Goal: Information Seeking & Learning: Learn about a topic

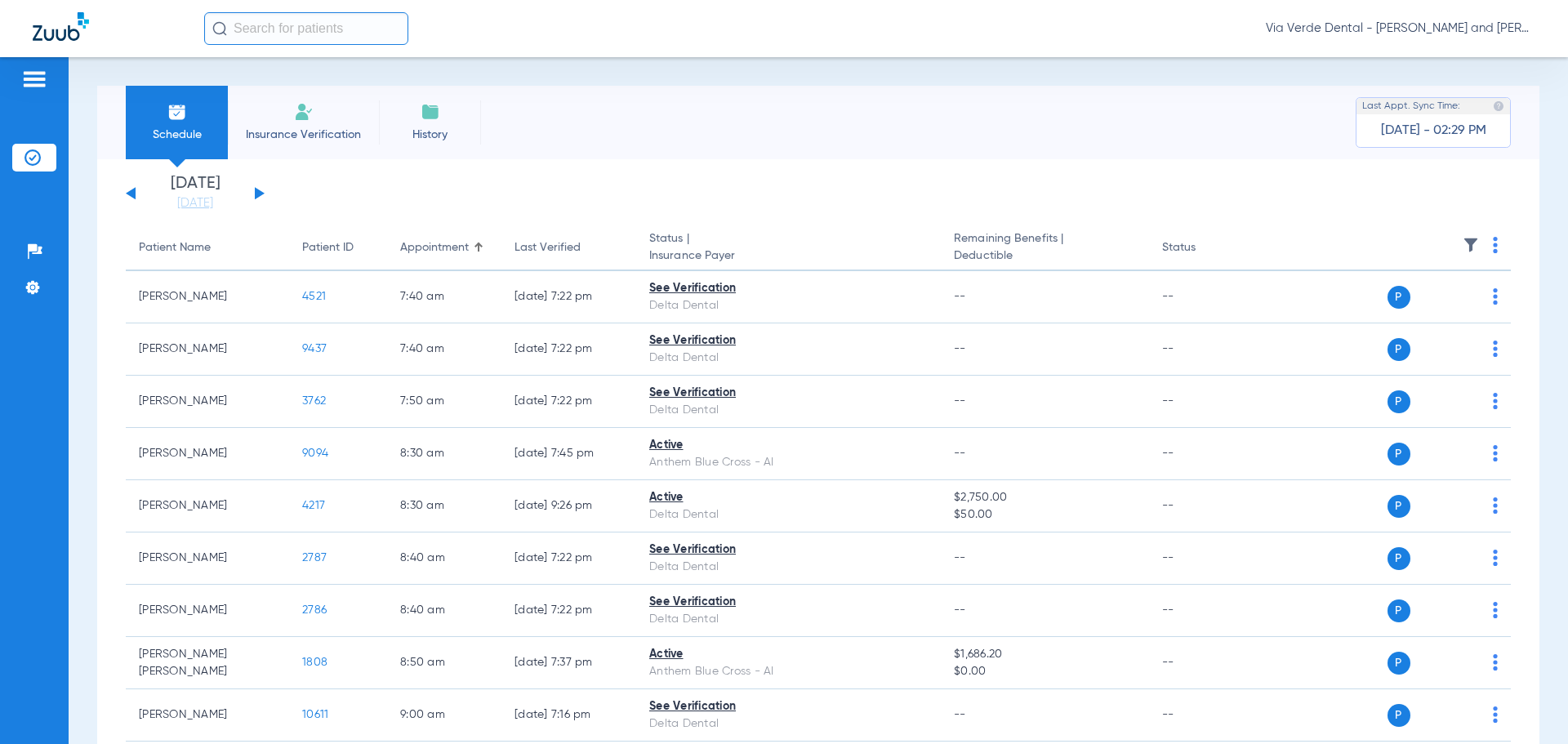
click at [260, 191] on button at bounding box center [260, 193] width 10 height 12
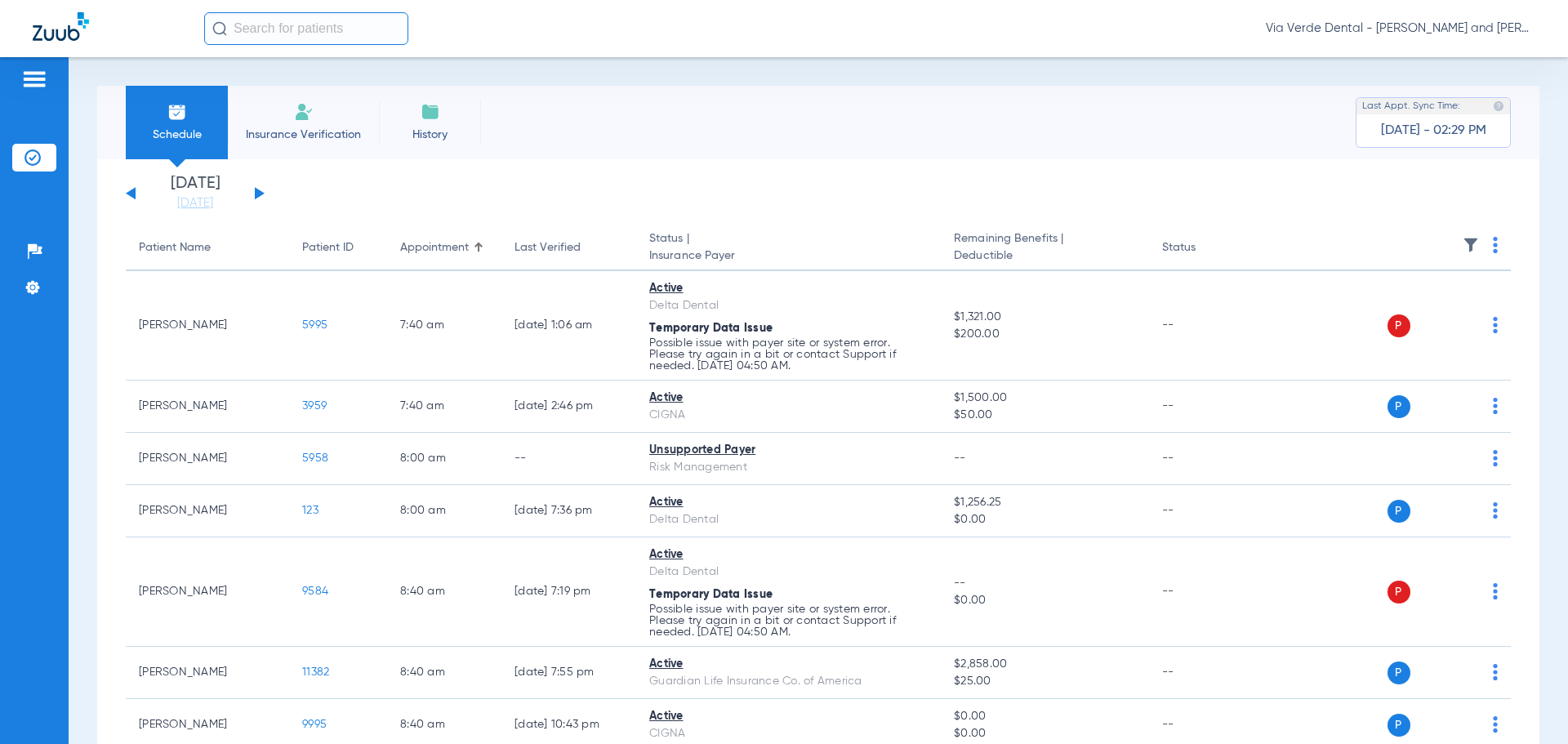
click at [258, 191] on button at bounding box center [260, 193] width 10 height 12
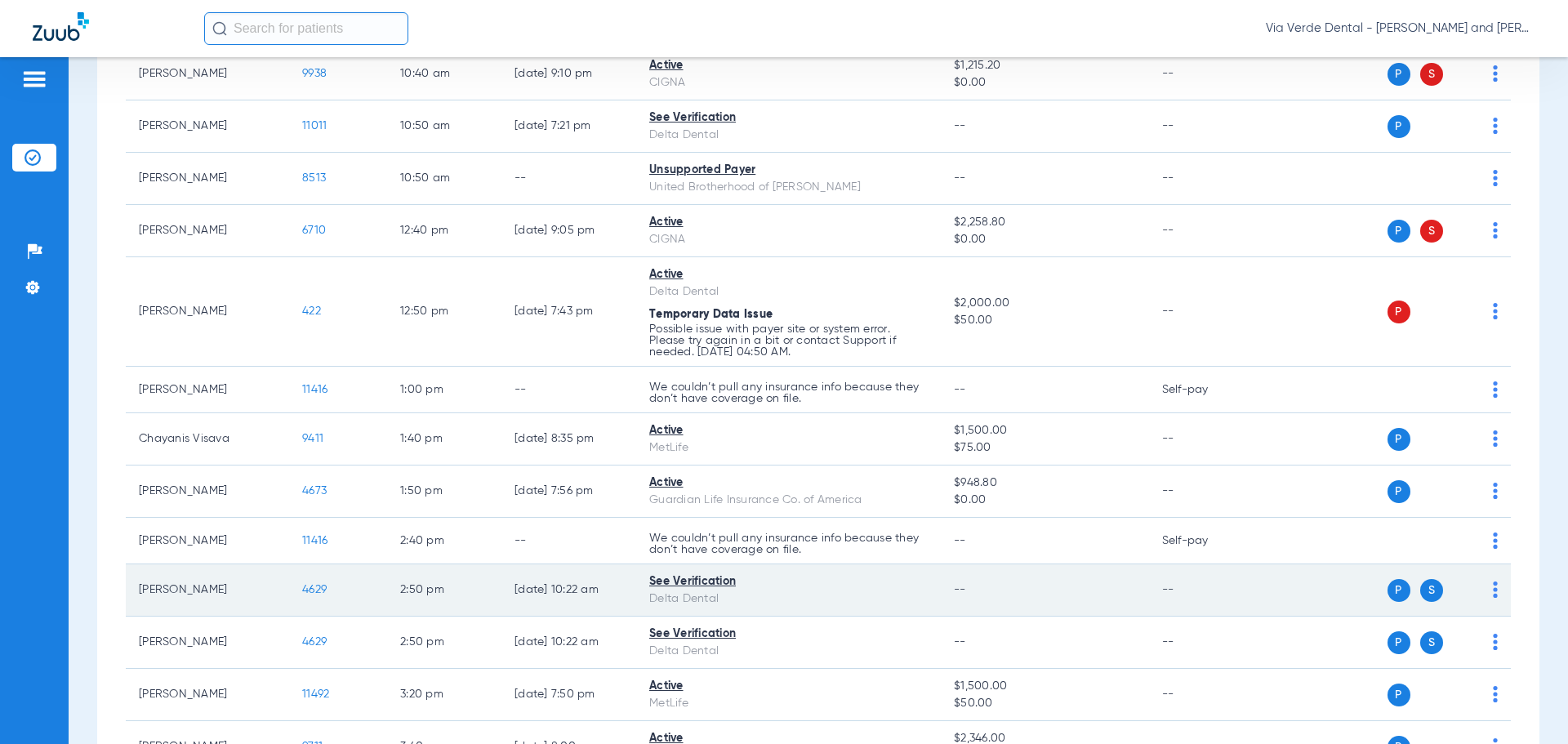
scroll to position [735, 0]
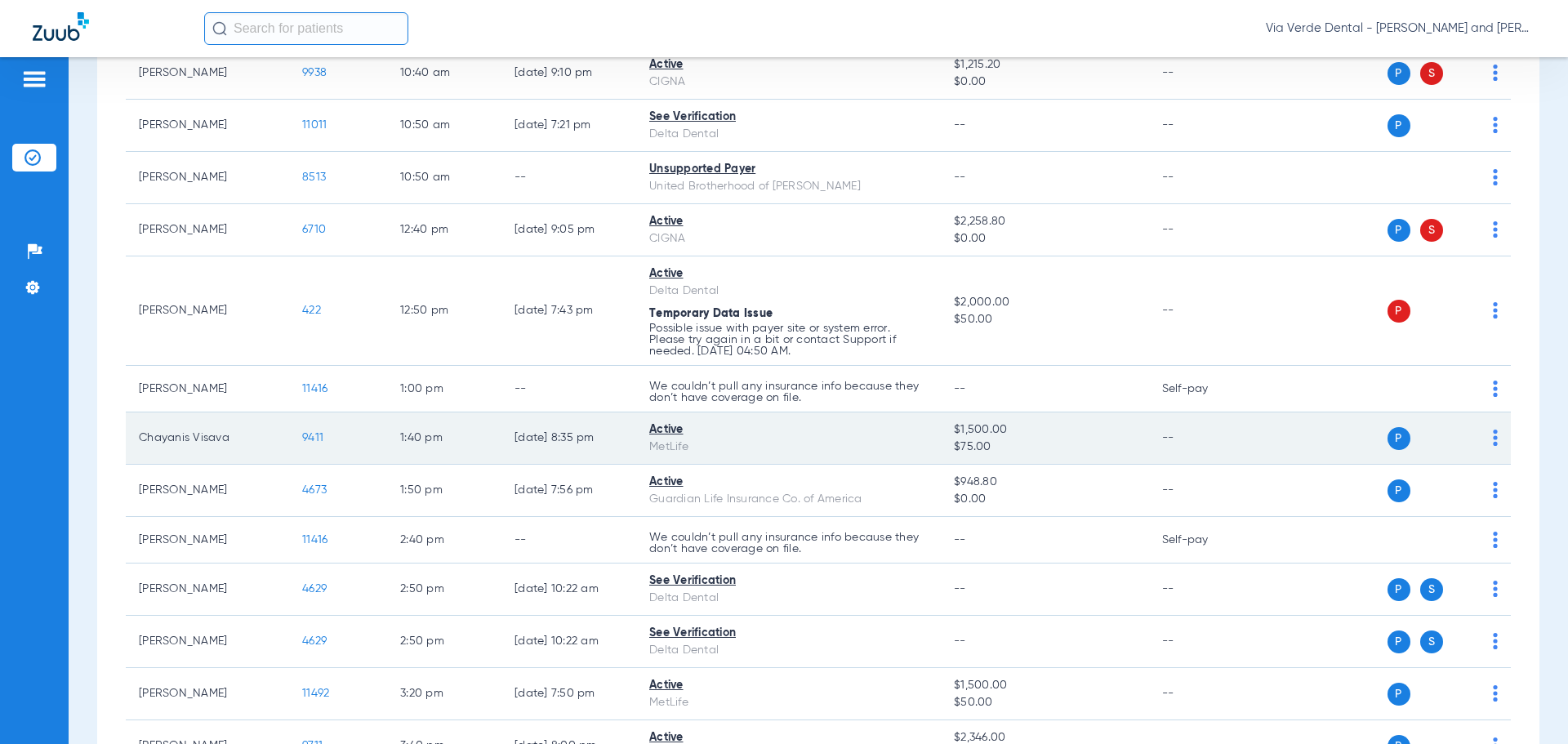
click at [302, 436] on span "9411" at bounding box center [313, 437] width 21 height 11
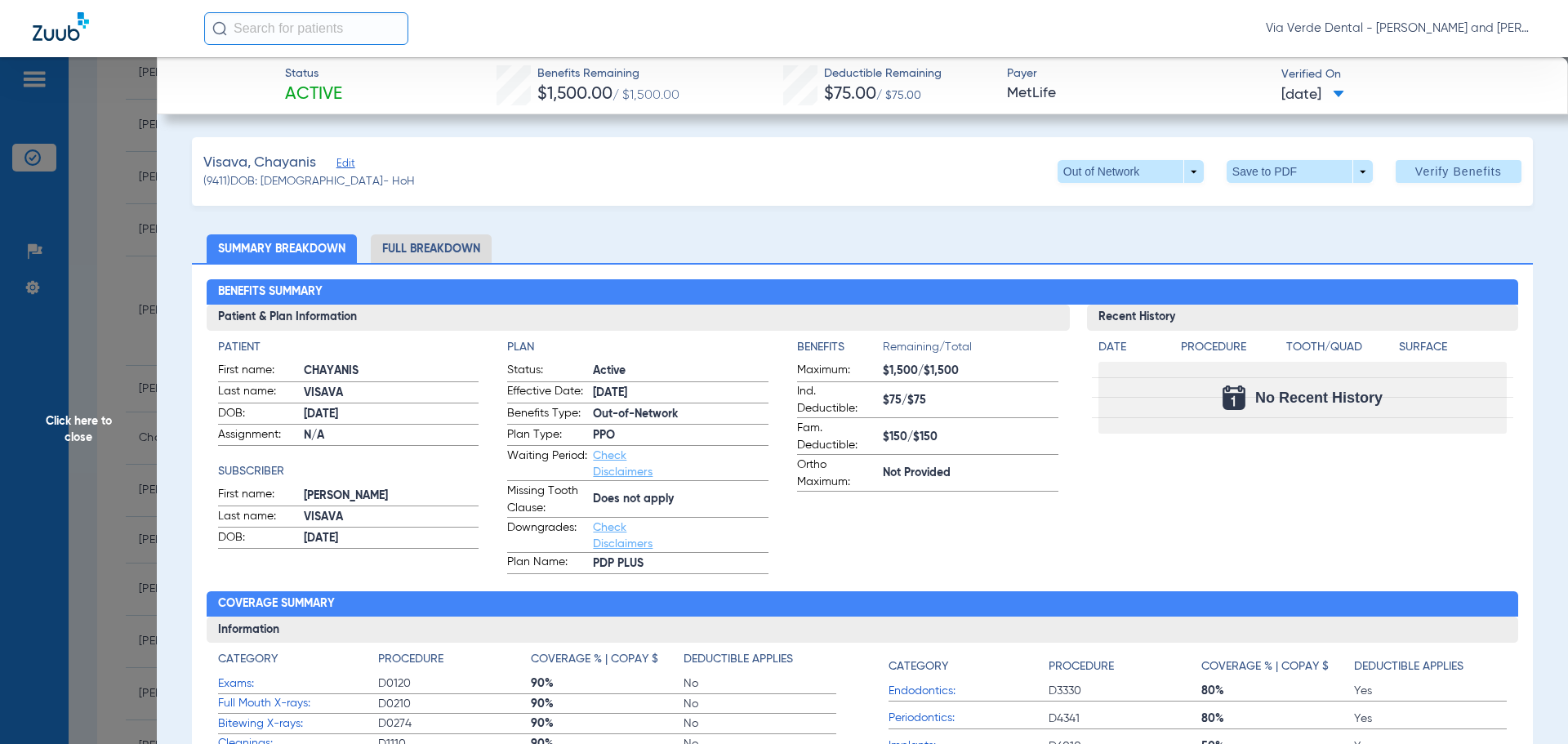
click at [438, 253] on li "Full Breakdown" at bounding box center [431, 249] width 121 height 29
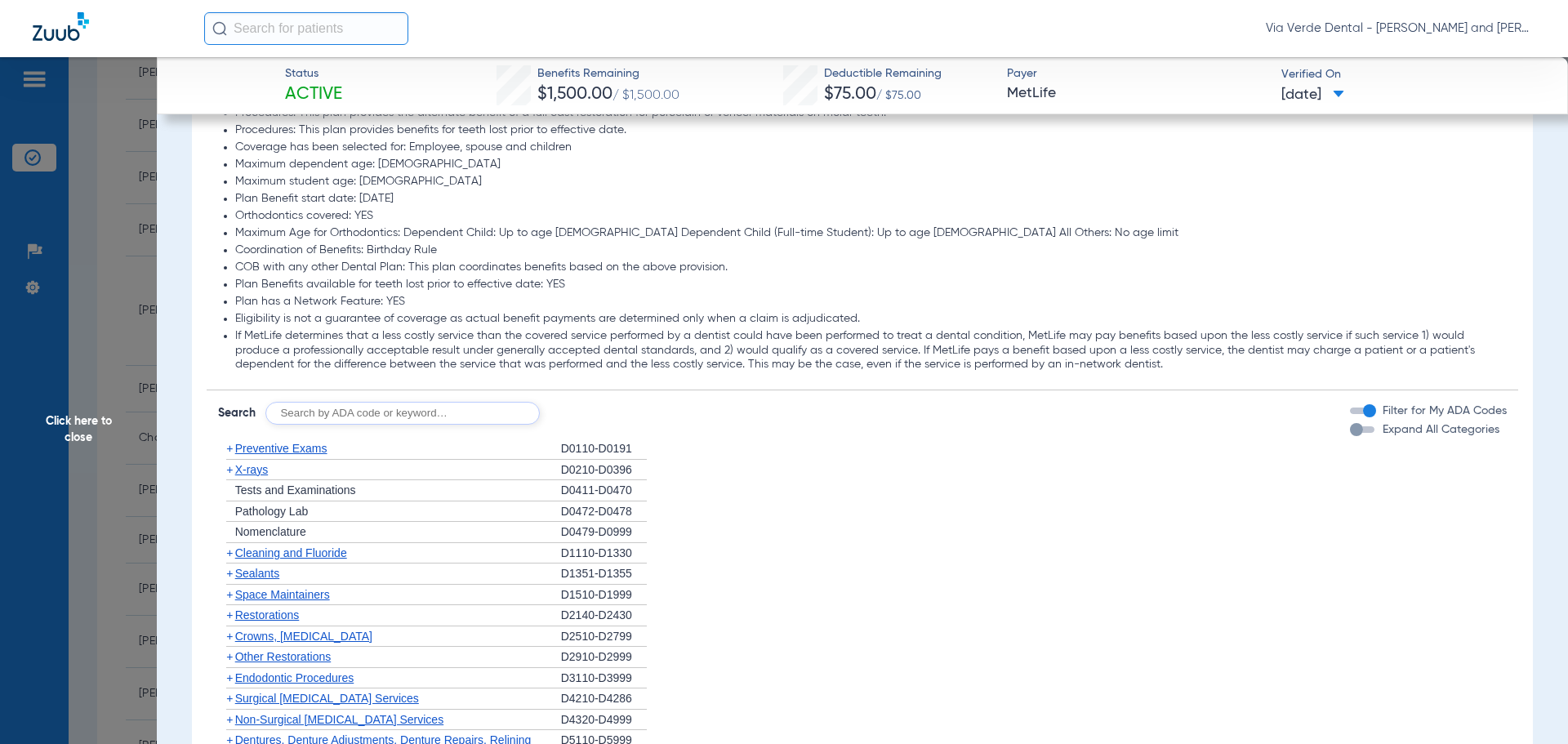
scroll to position [1896, 0]
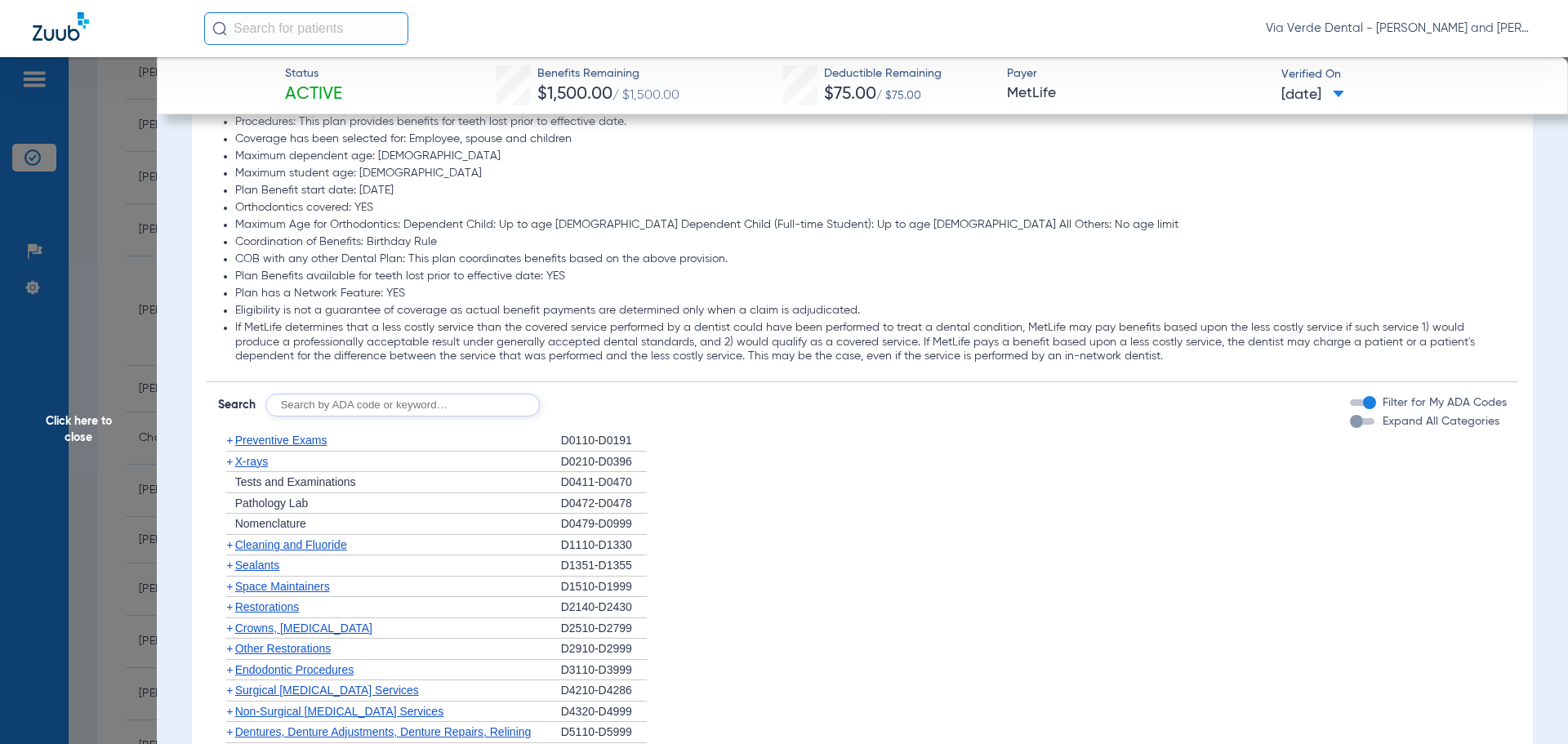
click at [279, 434] on span "Preventive Exams" at bounding box center [281, 440] width 93 height 13
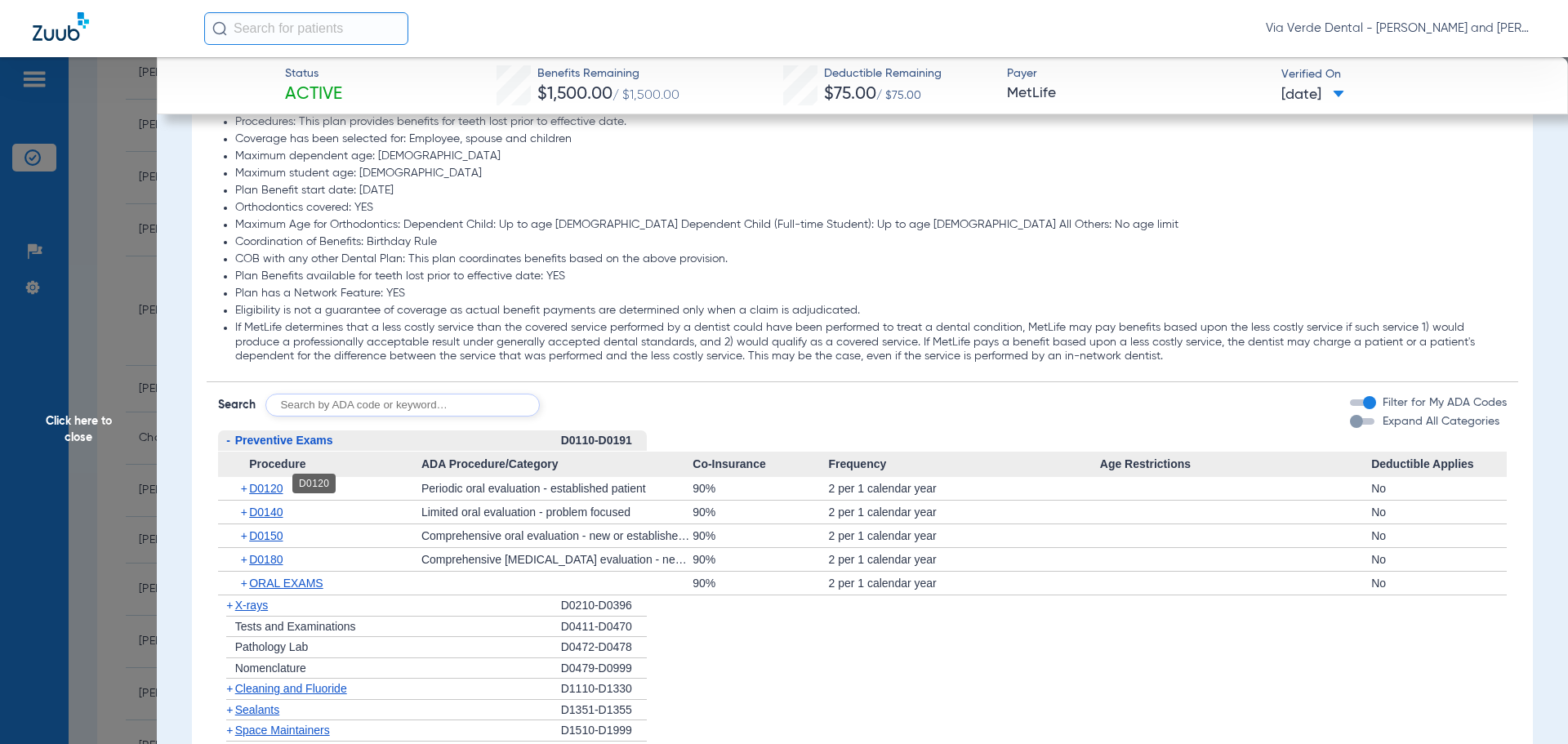
click at [268, 482] on span "D0120" at bounding box center [265, 488] width 33 height 13
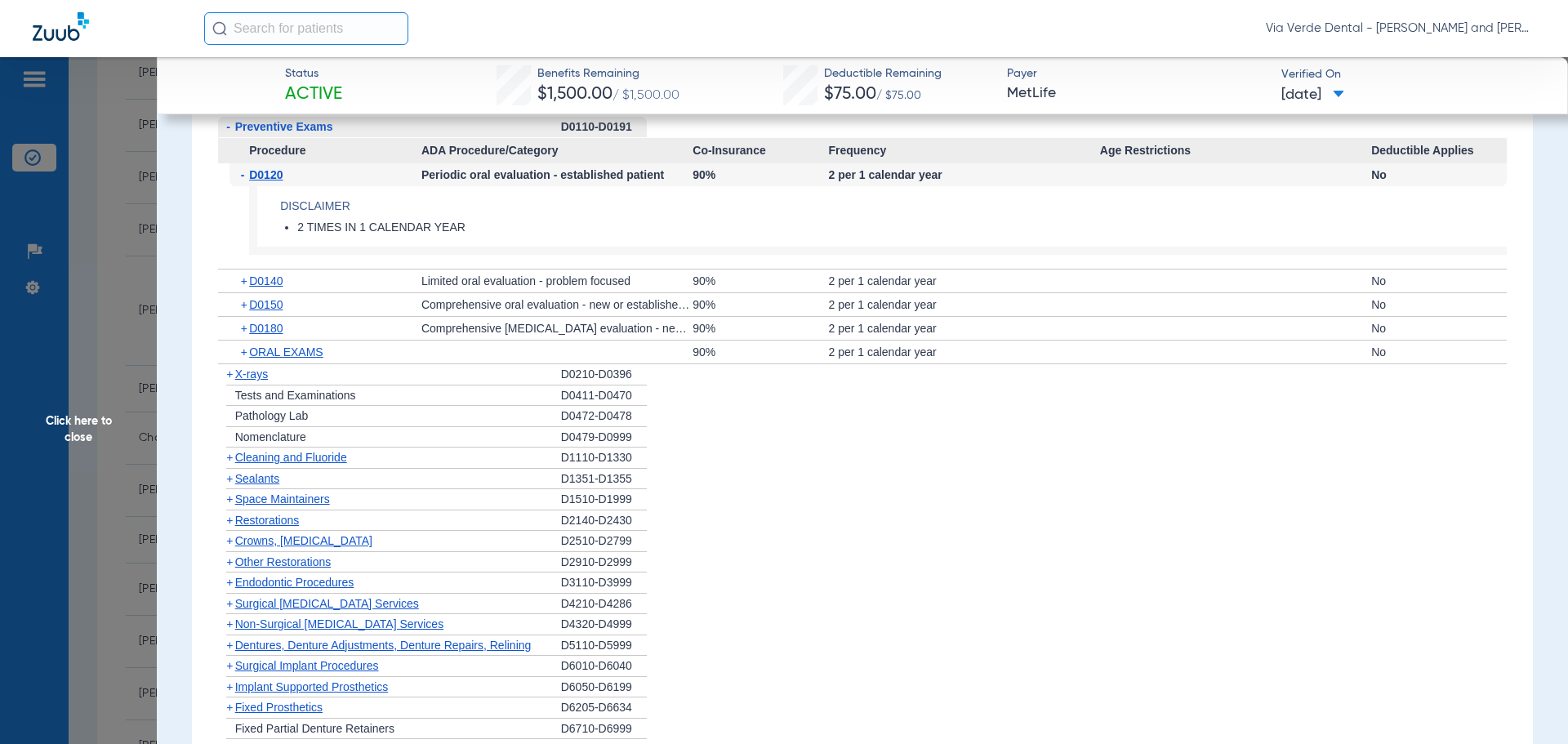
scroll to position [2386, 0]
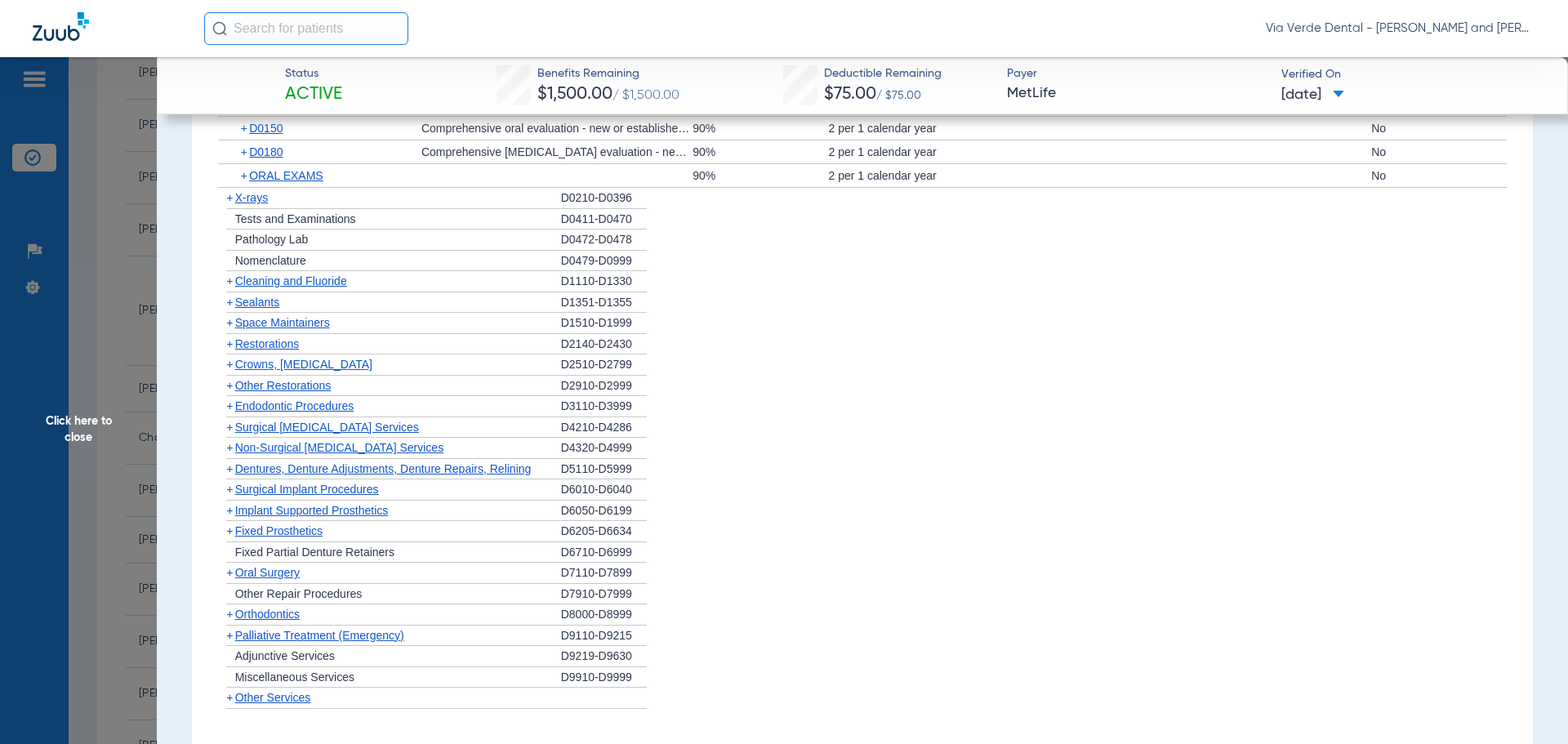
click at [249, 274] on span "Cleaning and Fluoride" at bounding box center [291, 280] width 112 height 13
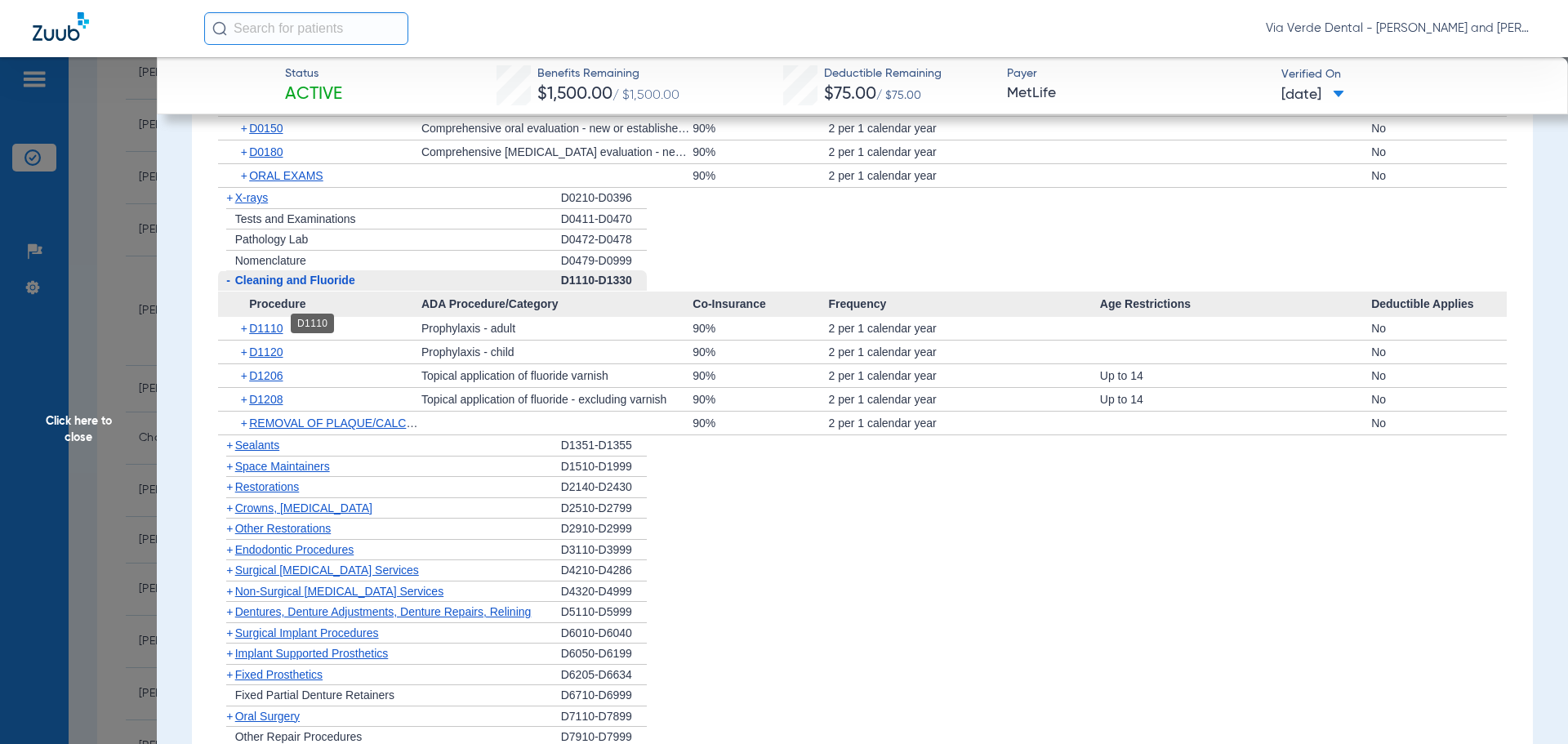
click at [272, 324] on span "D1110" at bounding box center [265, 328] width 33 height 13
